Goal: Task Accomplishment & Management: Use online tool/utility

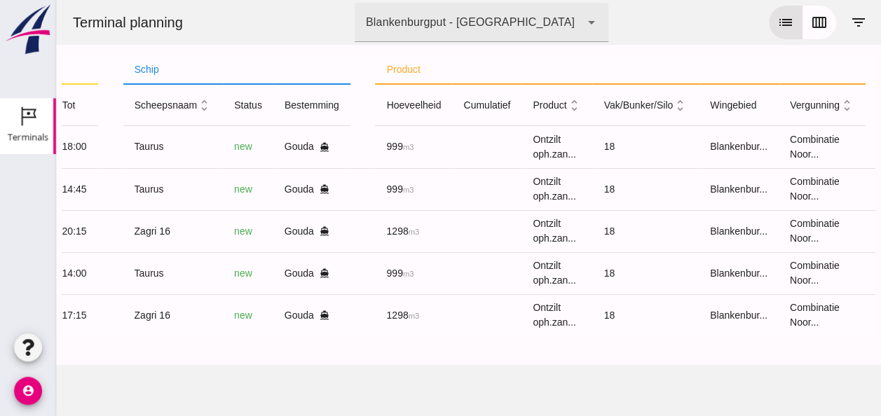
scroll to position [0, 355]
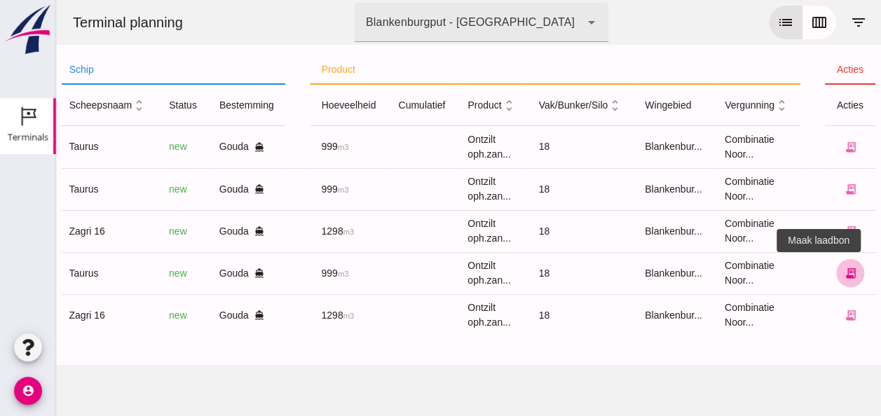
click at [843, 276] on icon "receipt_long" at bounding box center [849, 273] width 13 height 13
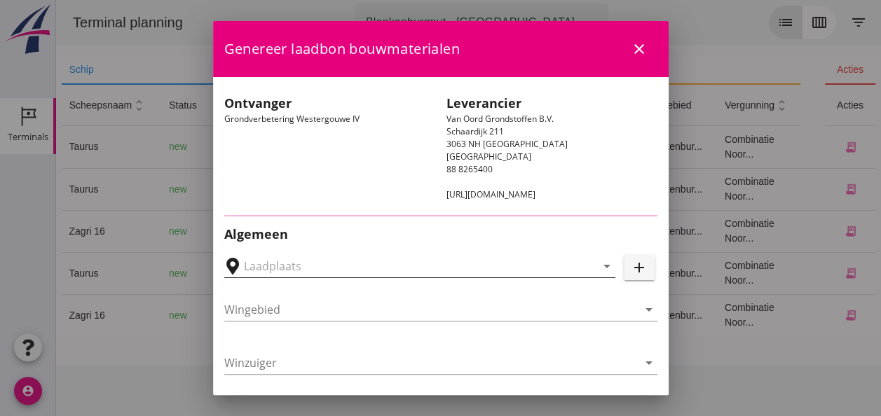
type input "Loswal Fa. J. Bos&Zonen, [GEOGRAPHIC_DATA]"
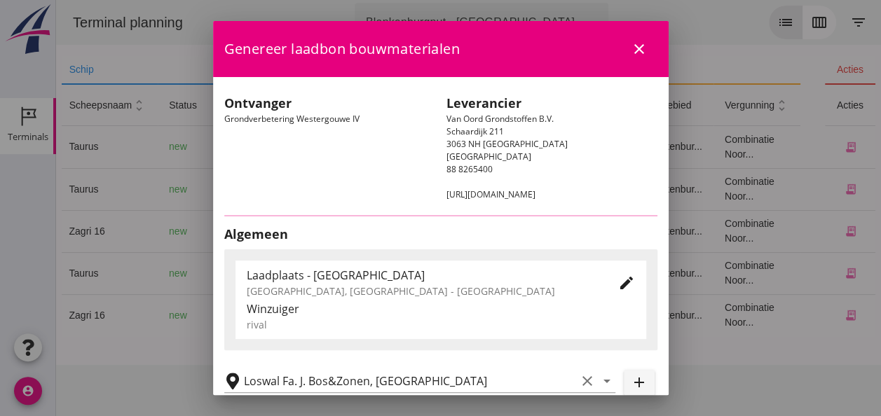
type input "Taurus"
type input "Rianne"
type input "999"
type input "Ontzilt oph.zand [75] (6120)"
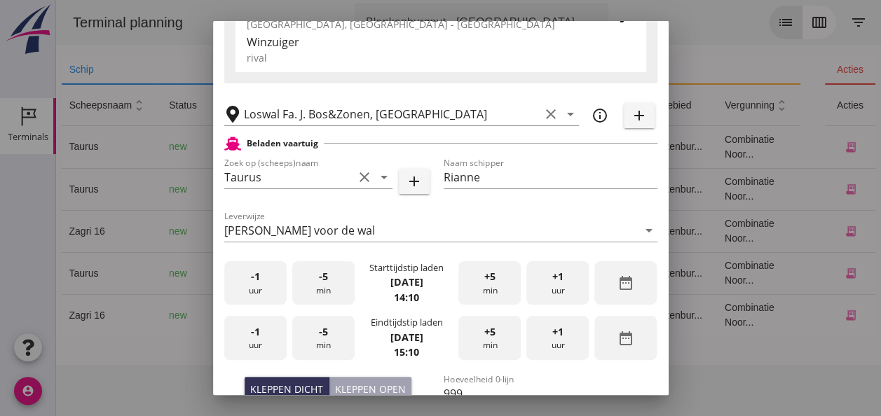
scroll to position [280, 0]
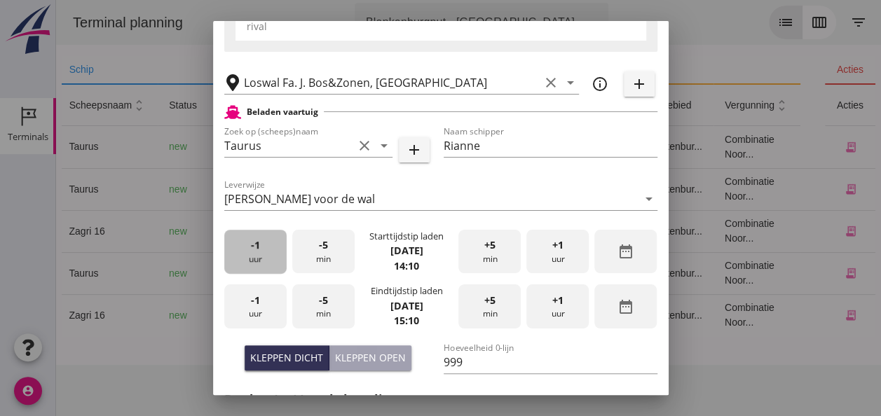
click at [258, 255] on div "-1 uur" at bounding box center [255, 252] width 62 height 44
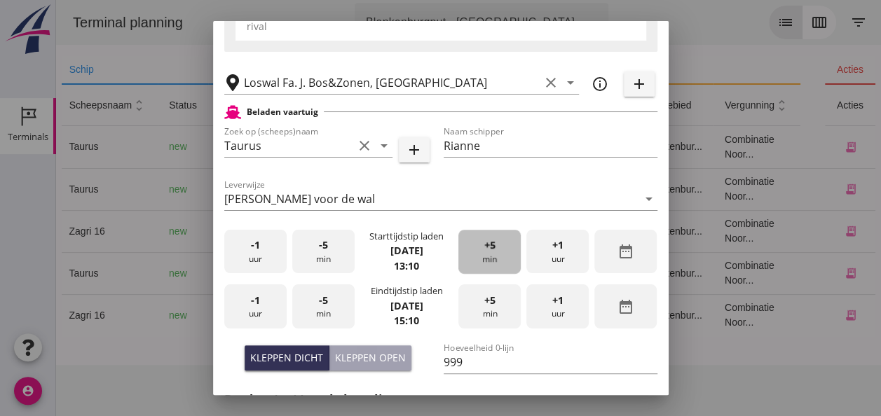
click at [489, 253] on div "+5 min" at bounding box center [489, 252] width 62 height 44
click at [258, 310] on div "-1 uur" at bounding box center [255, 306] width 62 height 44
click at [316, 309] on div "-5 min" at bounding box center [323, 306] width 62 height 44
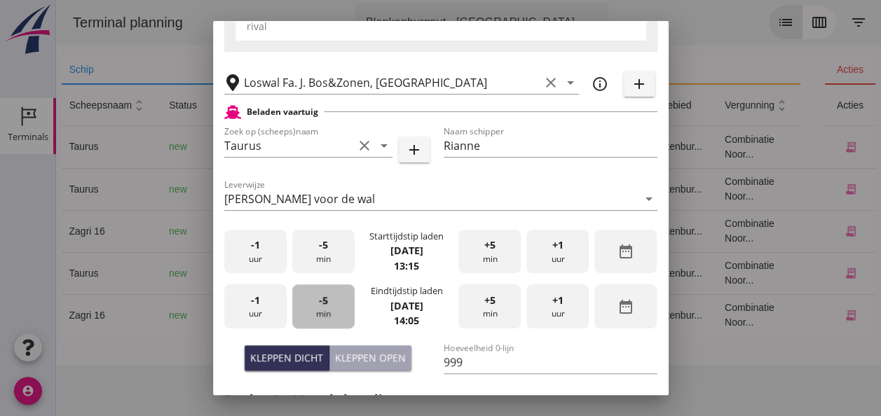
click at [318, 309] on div "-5 min" at bounding box center [323, 306] width 62 height 44
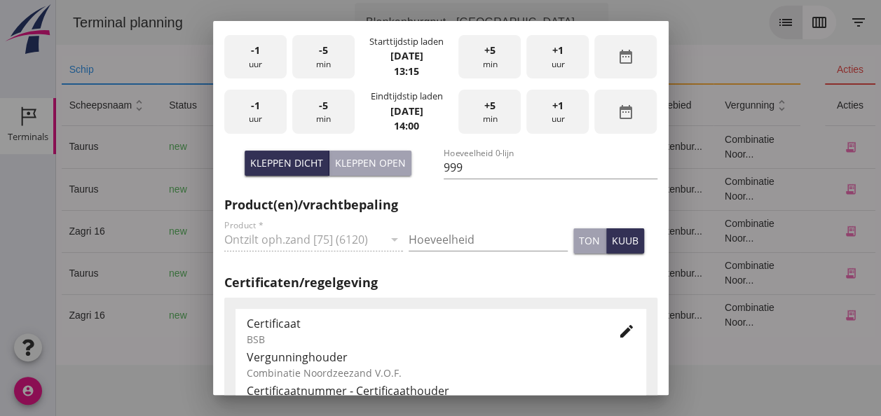
scroll to position [490, 0]
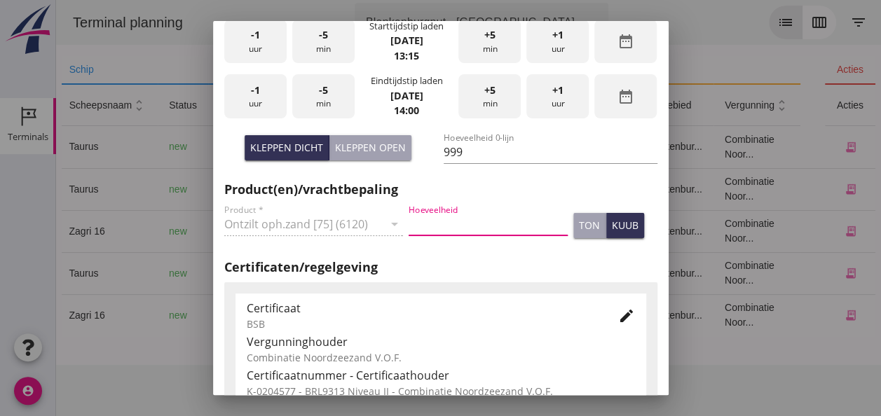
click at [433, 225] on input "Hoeveelheid" at bounding box center [487, 224] width 159 height 22
type input "999"
click at [612, 226] on div "kuub" at bounding box center [625, 225] width 27 height 15
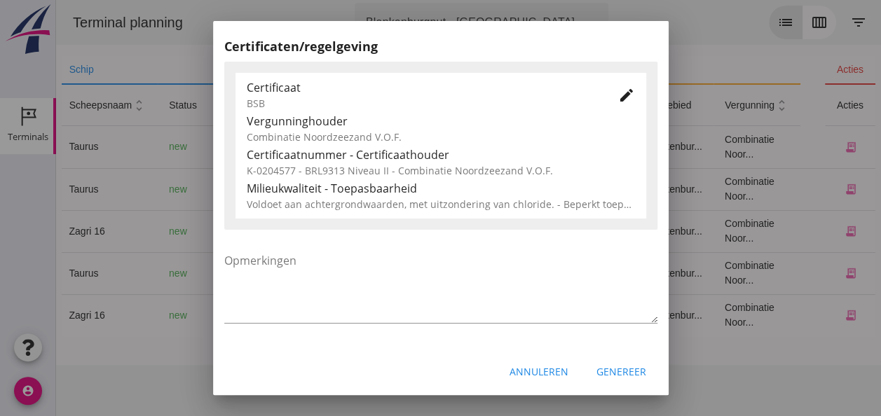
scroll to position [714, 0]
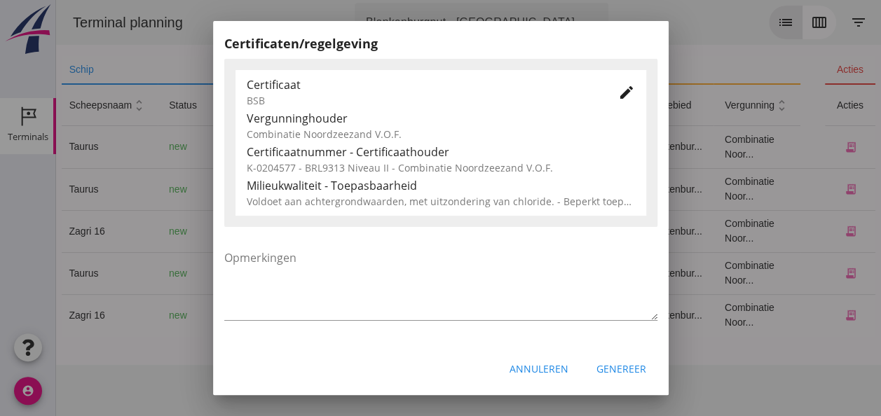
click at [625, 366] on div "Genereer" at bounding box center [621, 368] width 50 height 15
